Goal: Task Accomplishment & Management: Manage account settings

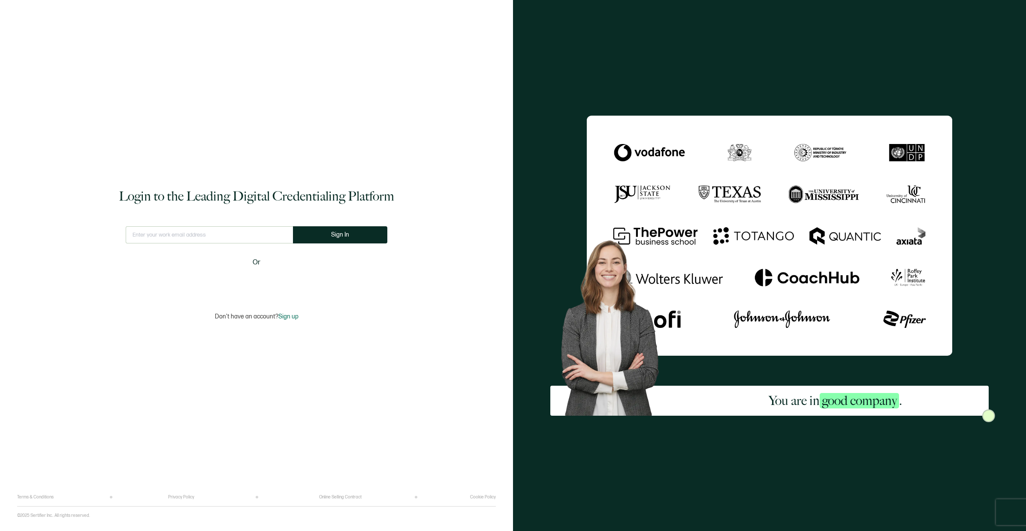
click at [208, 232] on input "text" at bounding box center [209, 234] width 167 height 17
click at [337, 236] on button "Sign In" at bounding box center [340, 234] width 94 height 17
click at [351, 235] on span "Sign In" at bounding box center [344, 235] width 18 height 6
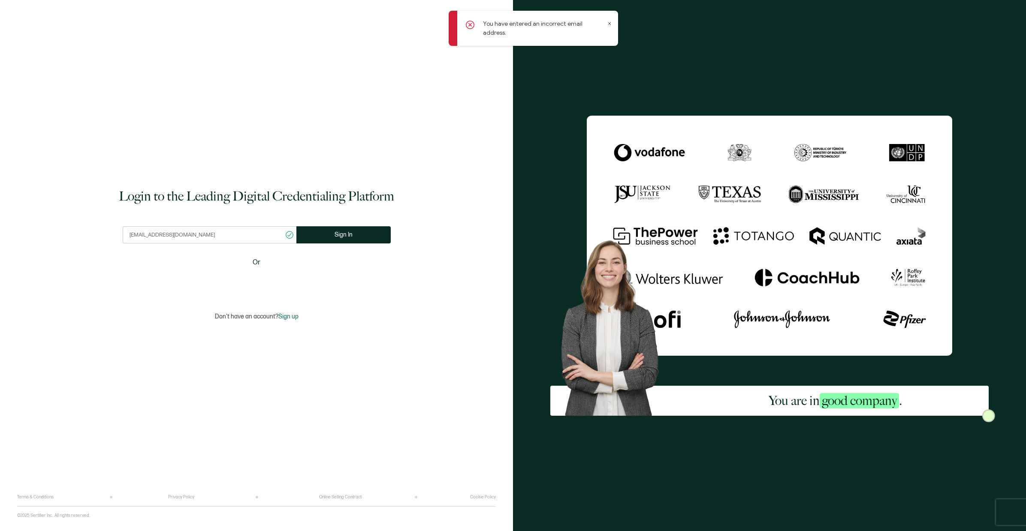
click at [214, 230] on input "[EMAIL_ADDRESS][DOMAIN_NAME]" at bounding box center [210, 234] width 174 height 17
click at [217, 233] on input "[EMAIL_ADDRESS][DOMAIN_NAME]" at bounding box center [210, 234] width 174 height 17
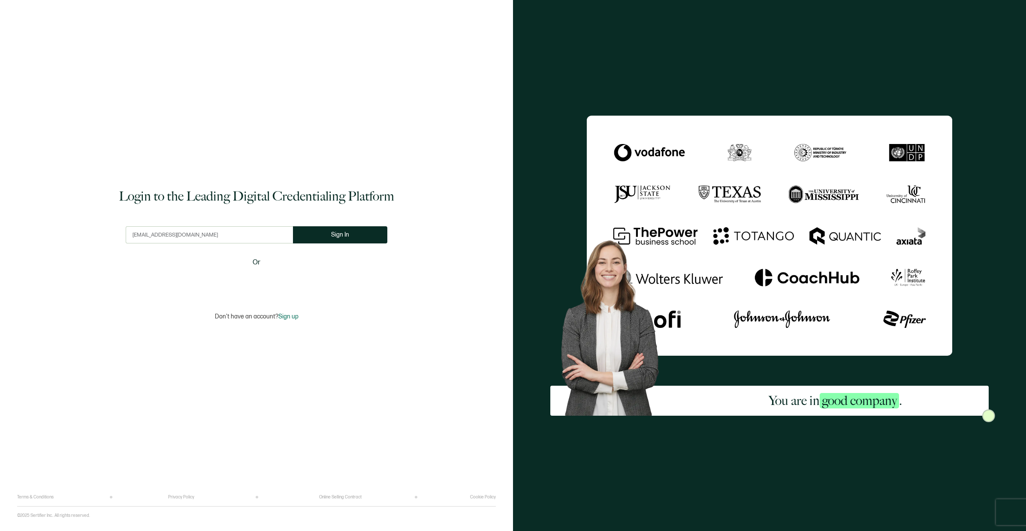
type input "[EMAIL_ADDRESS][DOMAIN_NAME]"
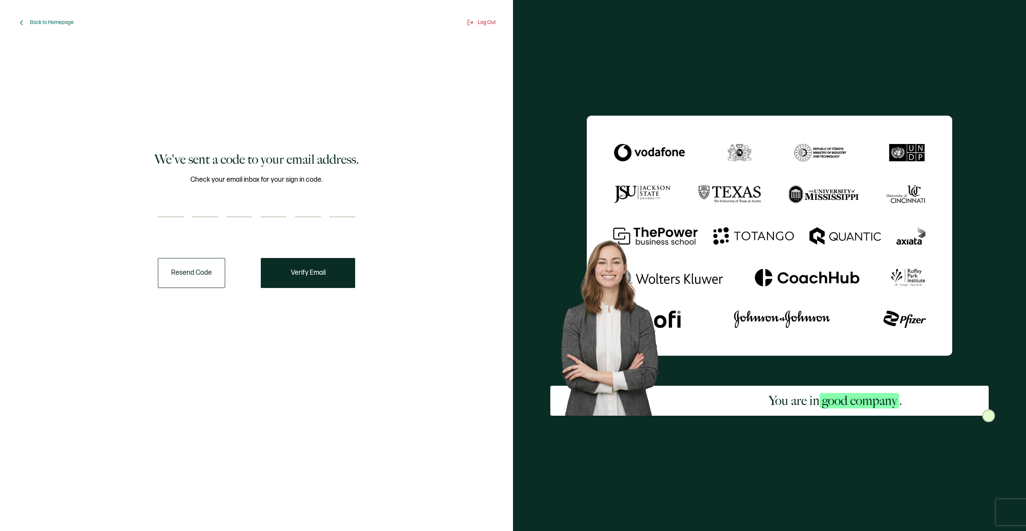
click at [176, 215] on input "number" at bounding box center [171, 208] width 26 height 17
paste input "3"
type input "3"
type input "8"
type input "4"
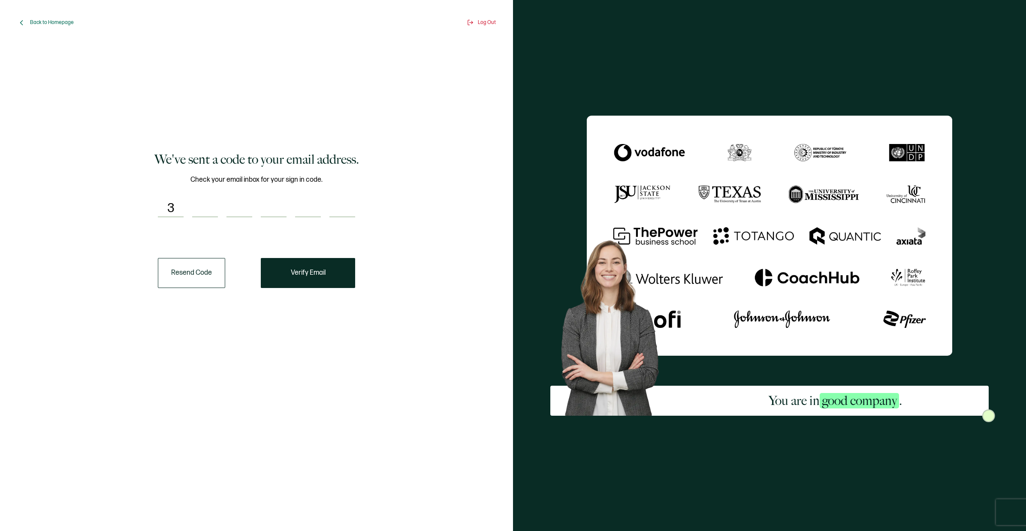
type input "8"
type input "9"
type input "4"
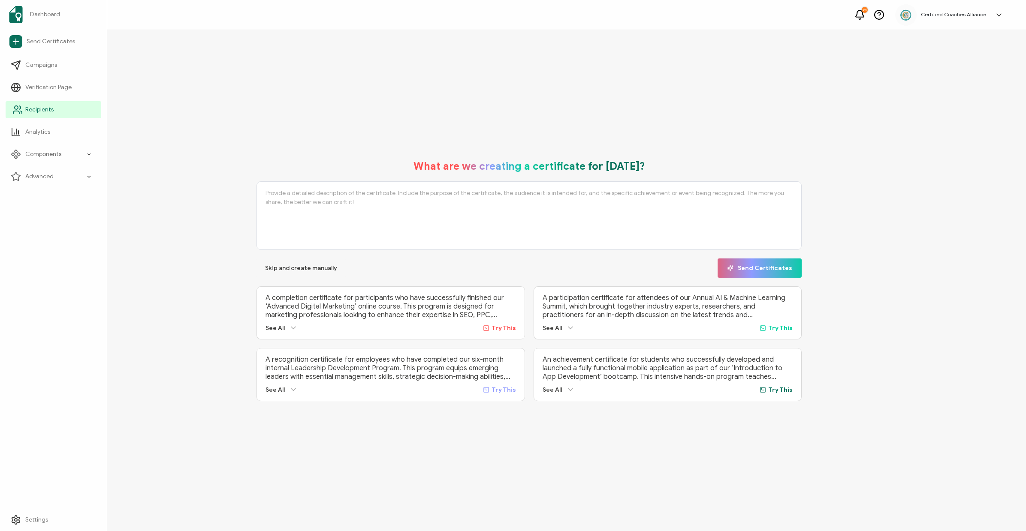
click at [52, 108] on span "Recipients" at bounding box center [39, 110] width 28 height 9
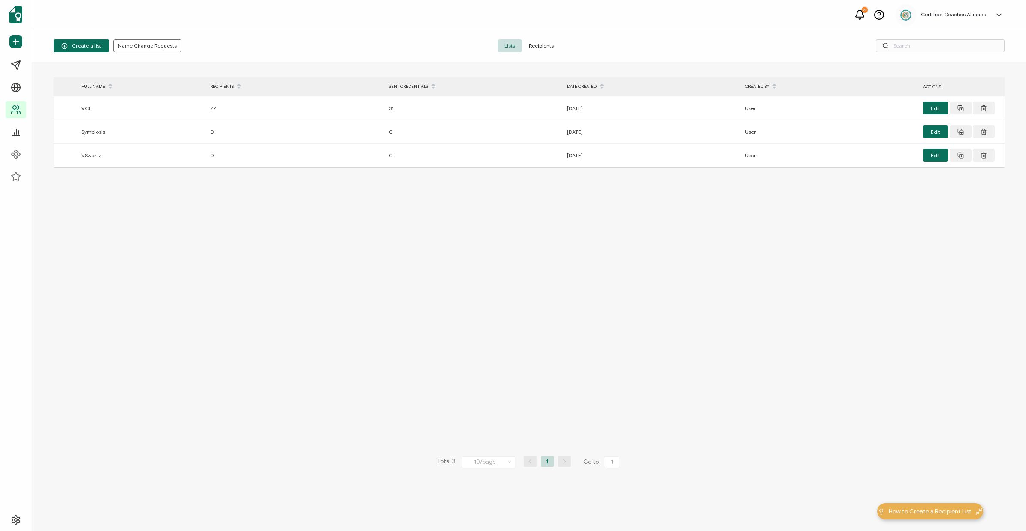
click at [547, 46] on span "Recipients" at bounding box center [541, 45] width 39 height 13
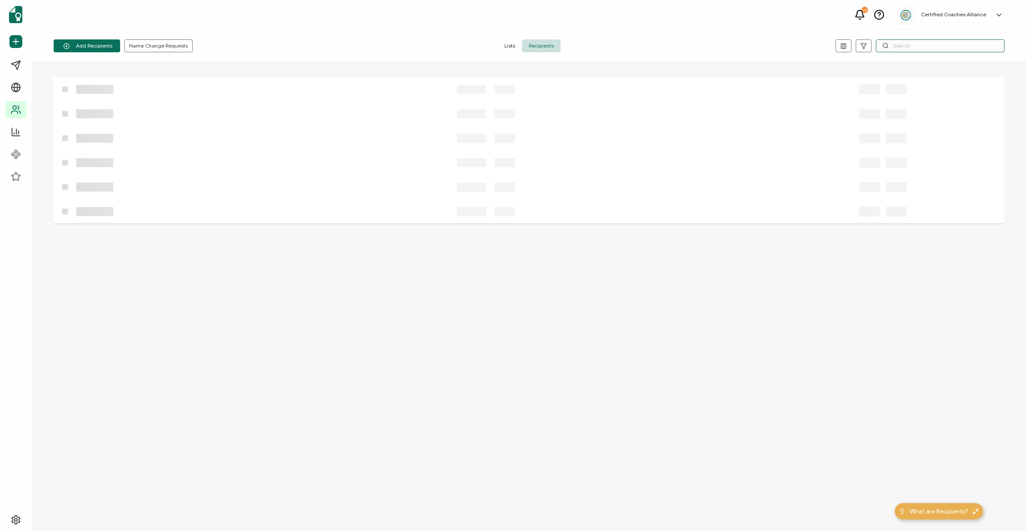
click at [920, 46] on input "text" at bounding box center [940, 45] width 129 height 13
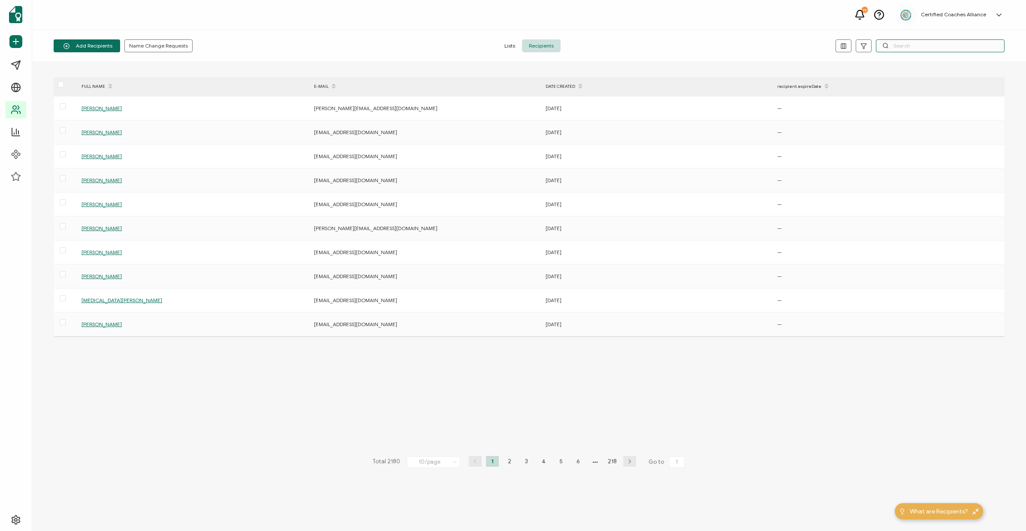
paste input "[EMAIL_ADDRESS][DOMAIN_NAME]"
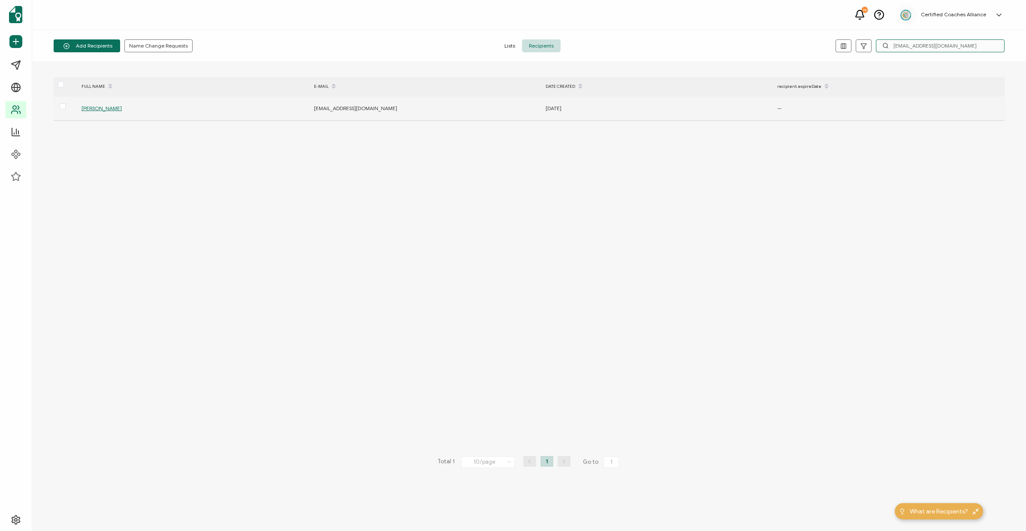
type input "[EMAIL_ADDRESS][DOMAIN_NAME]"
click at [108, 108] on span "[PERSON_NAME]" at bounding box center [101, 108] width 40 height 6
